Goal: Transaction & Acquisition: Purchase product/service

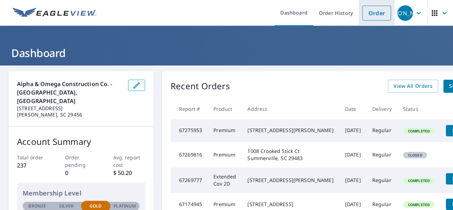
click at [372, 7] on link "Order" at bounding box center [376, 13] width 29 height 15
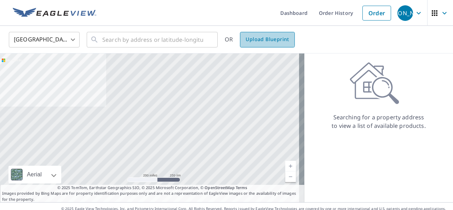
click at [262, 38] on span "Upload Blueprint" at bounding box center [266, 39] width 43 height 9
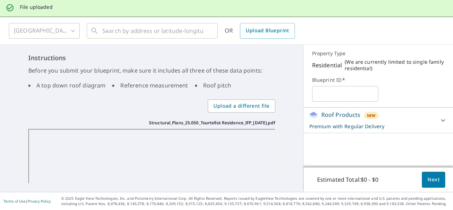
scroll to position [26, 0]
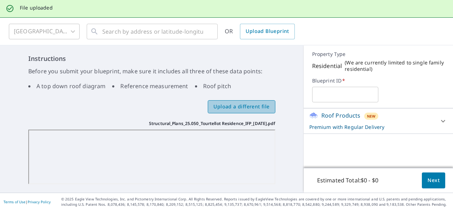
click at [248, 105] on span "Upload a different file" at bounding box center [241, 106] width 56 height 9
click at [0, 0] on input "Upload a different file" at bounding box center [0, 0] width 0 height 0
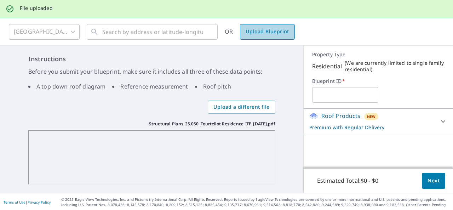
click at [280, 32] on span "Upload Blueprint" at bounding box center [266, 31] width 43 height 9
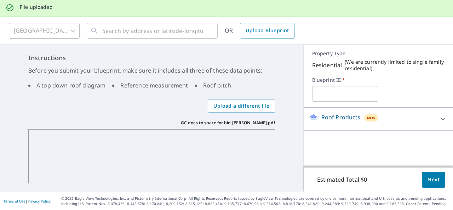
scroll to position [26, 0]
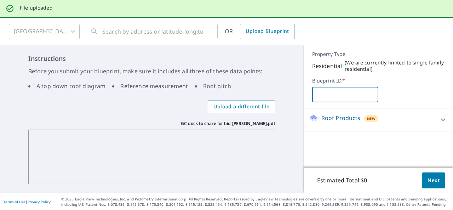
click at [316, 93] on input "text" at bounding box center [345, 95] width 66 height 20
type input "413 BUFFWARE"
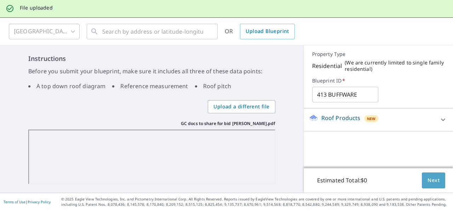
click at [427, 180] on span "Next" at bounding box center [433, 180] width 12 height 9
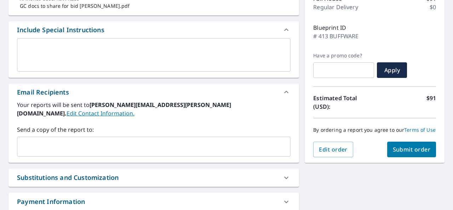
scroll to position [101, 0]
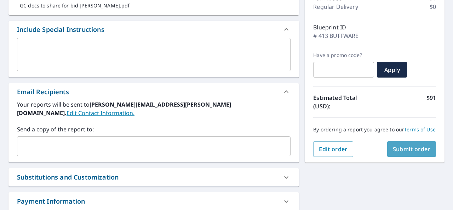
click at [397, 153] on span "Submit order" at bounding box center [412, 149] width 38 height 8
checkbox input "true"
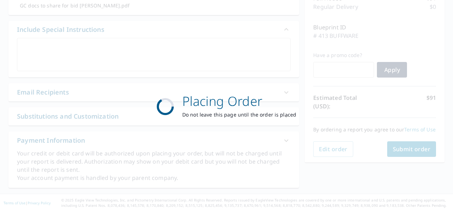
scroll to position [0, 0]
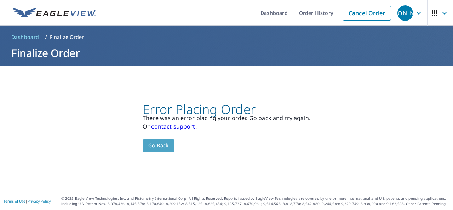
click at [153, 145] on span "Go back" at bounding box center [158, 145] width 21 height 9
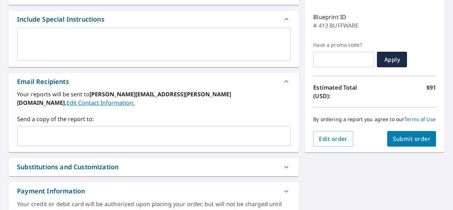
scroll to position [112, 0]
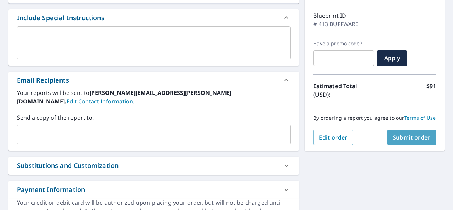
click at [411, 141] on span "Submit order" at bounding box center [412, 137] width 38 height 8
checkbox input "true"
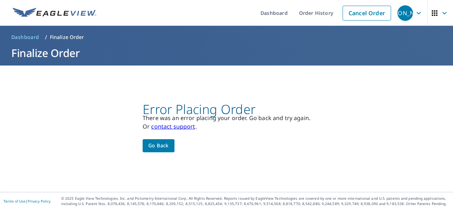
scroll to position [0, 0]
click at [158, 150] on button "Go back" at bounding box center [159, 145] width 32 height 13
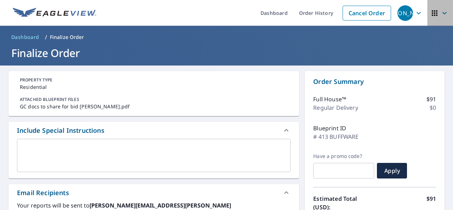
click at [432, 16] on icon "button" at bounding box center [435, 13] width 6 height 6
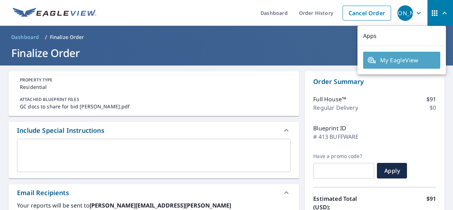
click at [407, 62] on span "My EagleView" at bounding box center [401, 60] width 69 height 8
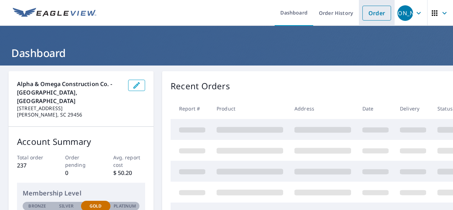
click at [372, 16] on link "Order" at bounding box center [376, 13] width 29 height 15
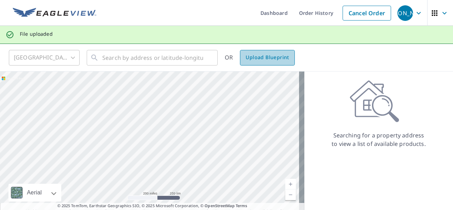
click at [269, 58] on span "Upload Blueprint" at bounding box center [266, 57] width 43 height 9
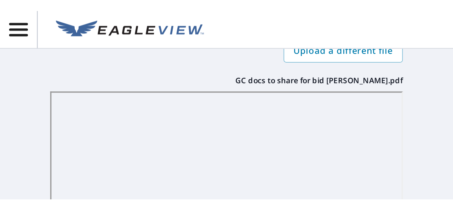
scroll to position [26, 0]
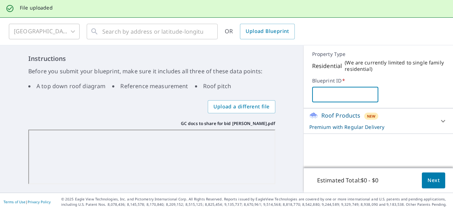
click at [323, 94] on input "text" at bounding box center [345, 95] width 66 height 20
type input "413 BUFFWARE"
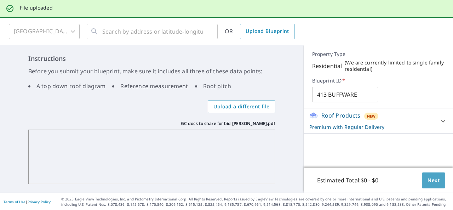
click at [427, 180] on span "Next" at bounding box center [433, 180] width 12 height 9
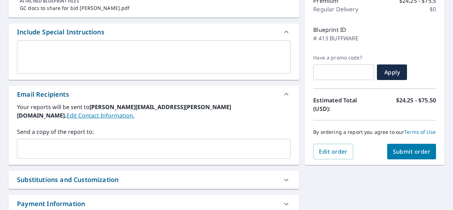
scroll to position [100, 0]
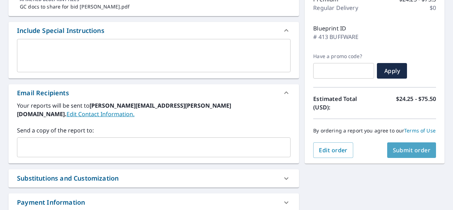
click at [398, 154] on span "Submit order" at bounding box center [412, 150] width 38 height 8
checkbox input "true"
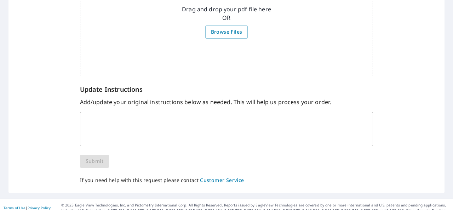
scroll to position [200, 0]
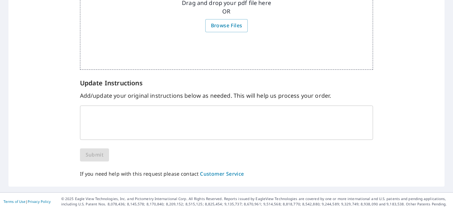
click at [125, 119] on textarea at bounding box center [226, 122] width 283 height 21
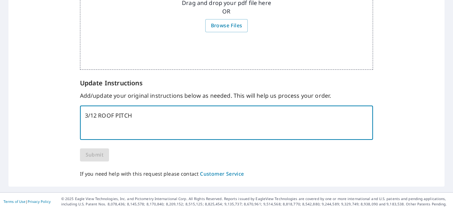
type textarea "3/12 ROOF PITCH"
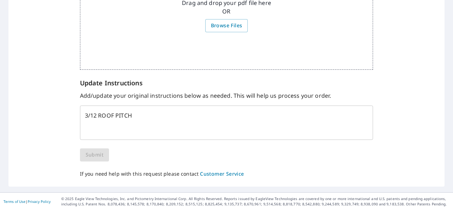
click at [92, 158] on div "We are having difficulty processing your Premium report because we are missing …" at bounding box center [226, 9] width 293 height 338
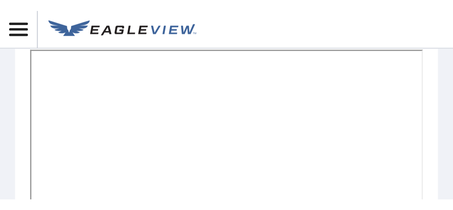
scroll to position [195, 0]
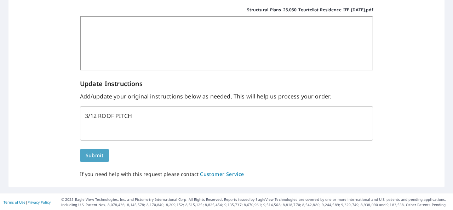
click at [98, 157] on span "Submit" at bounding box center [95, 155] width 18 height 9
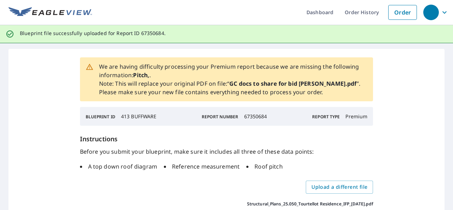
scroll to position [0, 0]
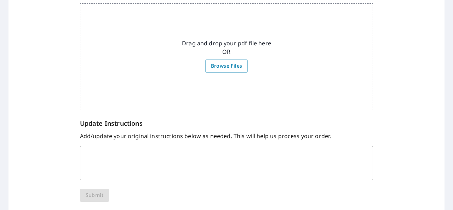
scroll to position [161, 0]
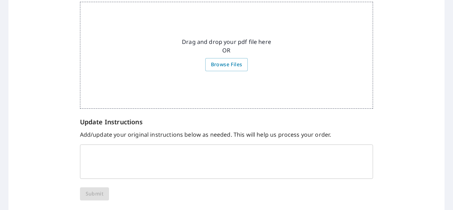
click at [99, 149] on div "x ​" at bounding box center [226, 161] width 293 height 34
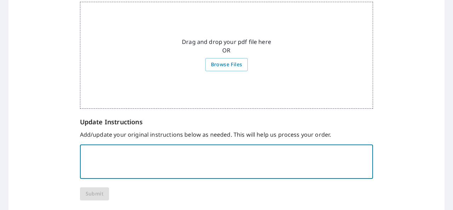
scroll to position [0, 0]
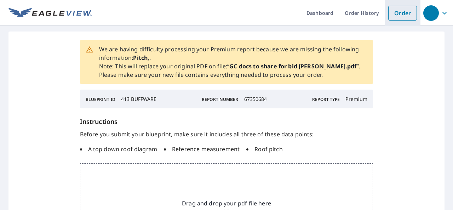
click at [394, 12] on link "Order" at bounding box center [402, 13] width 29 height 15
